Goal: Task Accomplishment & Management: Manage account settings

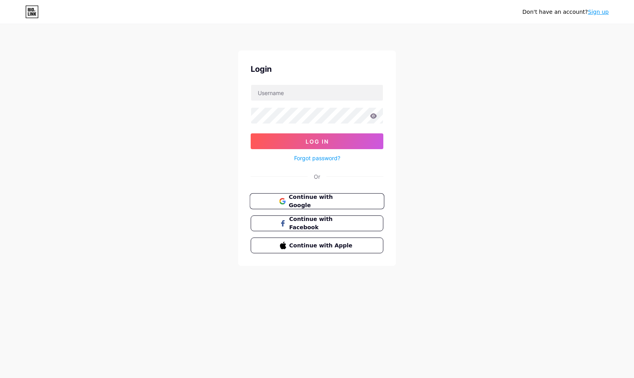
click at [328, 194] on button "Continue with Google" at bounding box center [317, 202] width 135 height 16
